Goal: Transaction & Acquisition: Download file/media

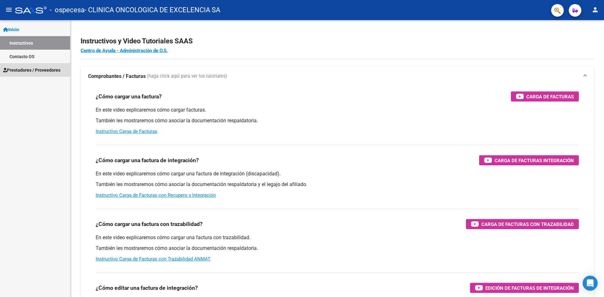
click at [38, 69] on span "Prestadores / Proveedores" at bounding box center [31, 70] width 57 height 7
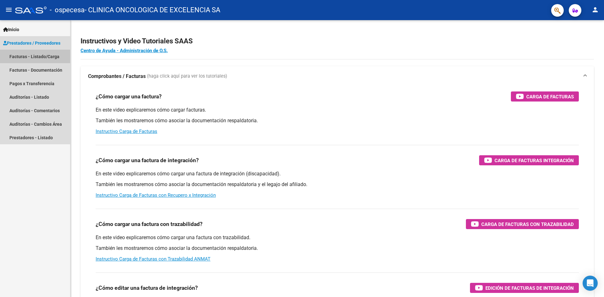
click at [42, 56] on link "Facturas - Listado/Carga" at bounding box center [35, 57] width 70 height 14
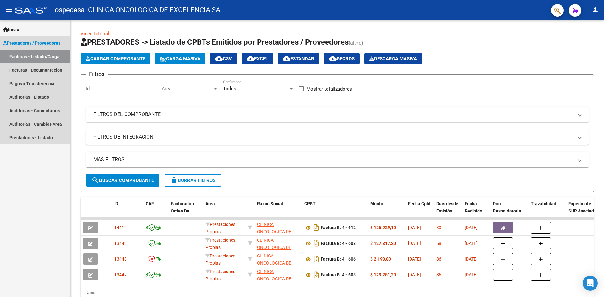
click at [32, 41] on span "Prestadores / Proveedores" at bounding box center [31, 43] width 57 height 7
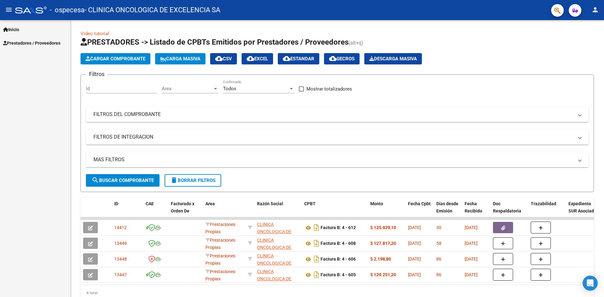
click at [32, 41] on span "Prestadores / Proveedores" at bounding box center [31, 43] width 57 height 7
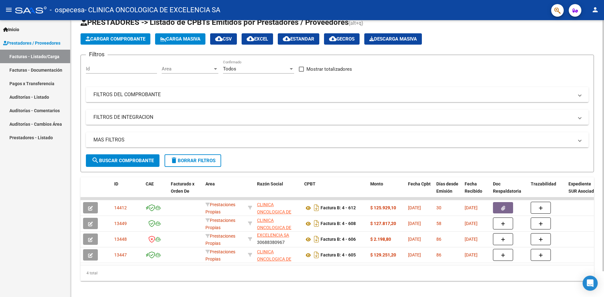
scroll to position [29, 0]
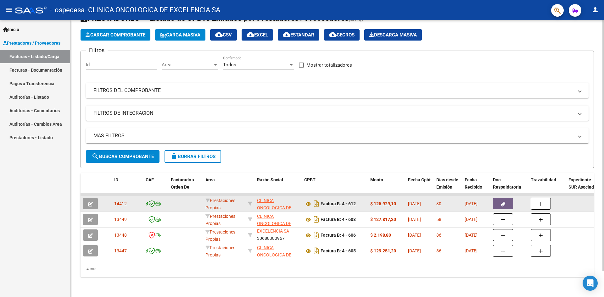
click at [502, 202] on icon "button" at bounding box center [503, 204] width 4 height 5
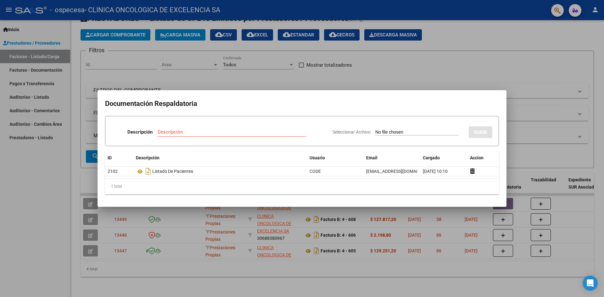
click at [531, 136] on div at bounding box center [302, 148] width 604 height 297
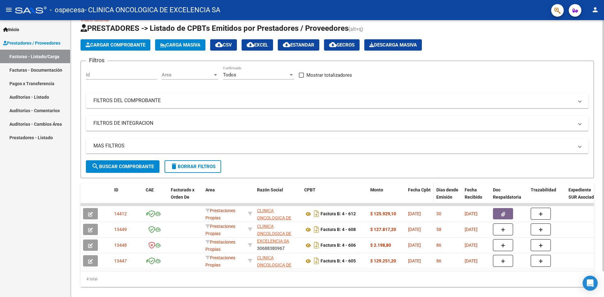
scroll to position [0, 0]
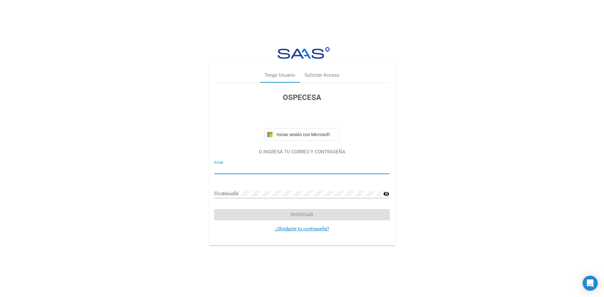
type input "[EMAIL_ADDRESS][DOMAIN_NAME]"
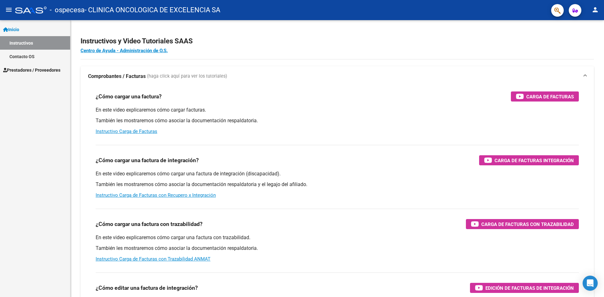
click at [33, 70] on span "Prestadores / Proveedores" at bounding box center [31, 70] width 57 height 7
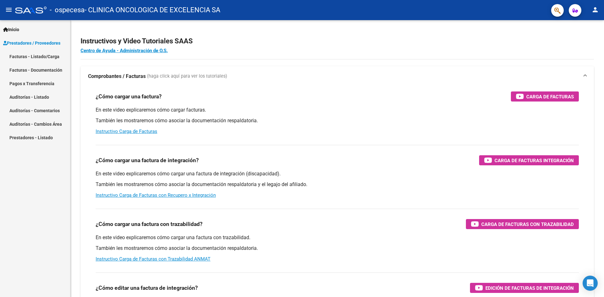
click at [36, 56] on link "Facturas - Listado/Carga" at bounding box center [35, 57] width 70 height 14
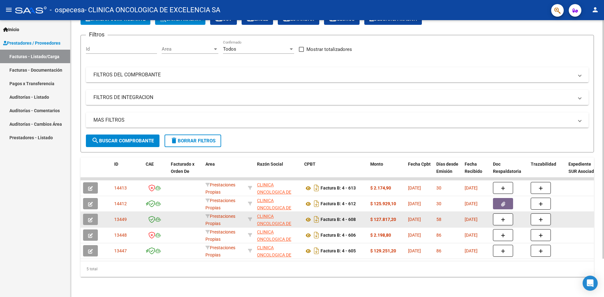
scroll to position [44, 0]
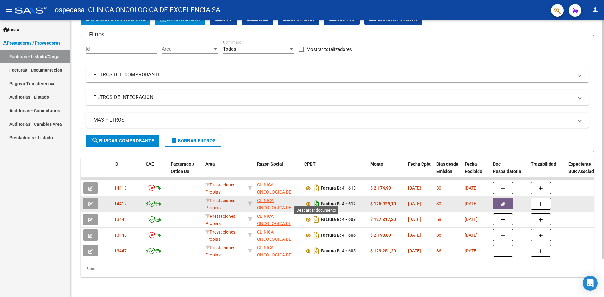
click at [315, 199] on icon "Descargar documento" at bounding box center [316, 204] width 8 height 10
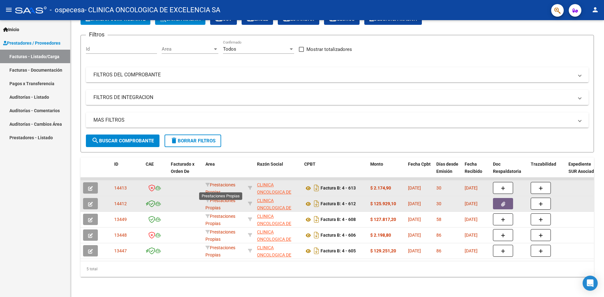
click at [220, 182] on span "Prestaciones Propias" at bounding box center [220, 188] width 30 height 12
click at [317, 185] on icon "Descargar documento" at bounding box center [316, 188] width 8 height 10
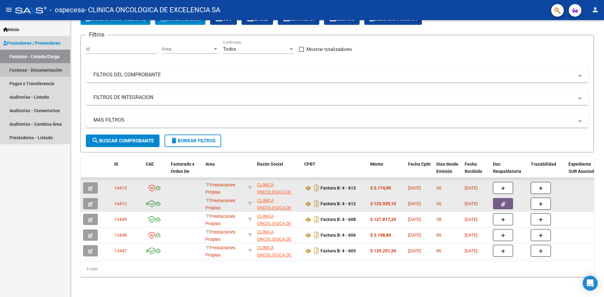
click at [48, 69] on link "Facturas - Documentación" at bounding box center [35, 70] width 70 height 14
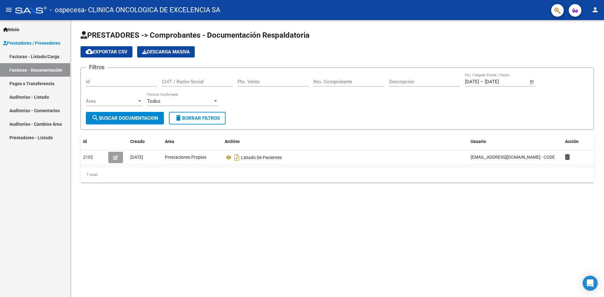
click at [35, 56] on link "Facturas - Listado/Carga" at bounding box center [35, 57] width 70 height 14
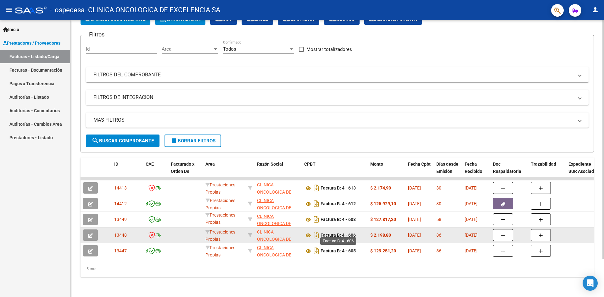
scroll to position [44, 0]
